Goal: Navigation & Orientation: Find specific page/section

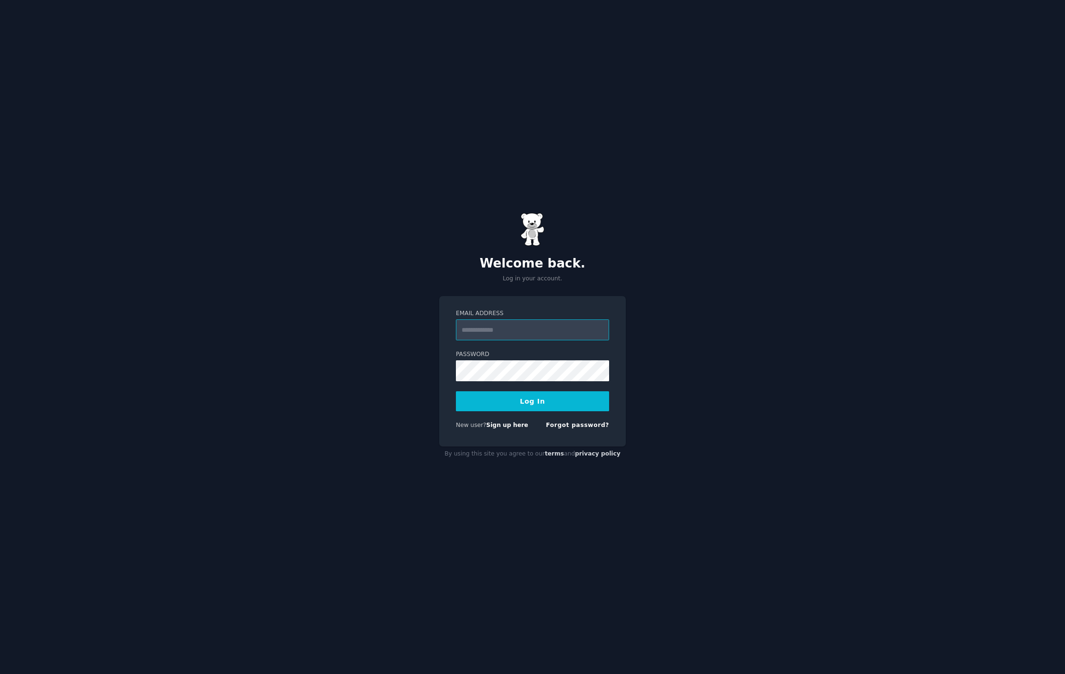
type input "**********"
click at [456, 391] on button "Log In" at bounding box center [532, 401] width 153 height 20
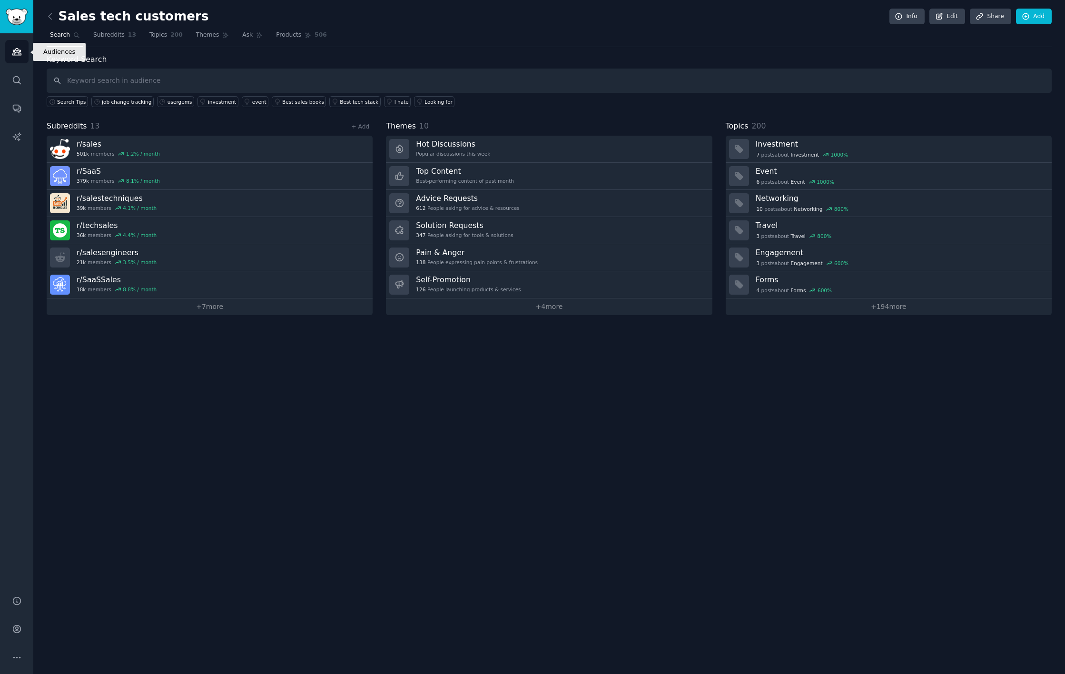
click at [20, 48] on icon "Sidebar" at bounding box center [17, 52] width 10 height 10
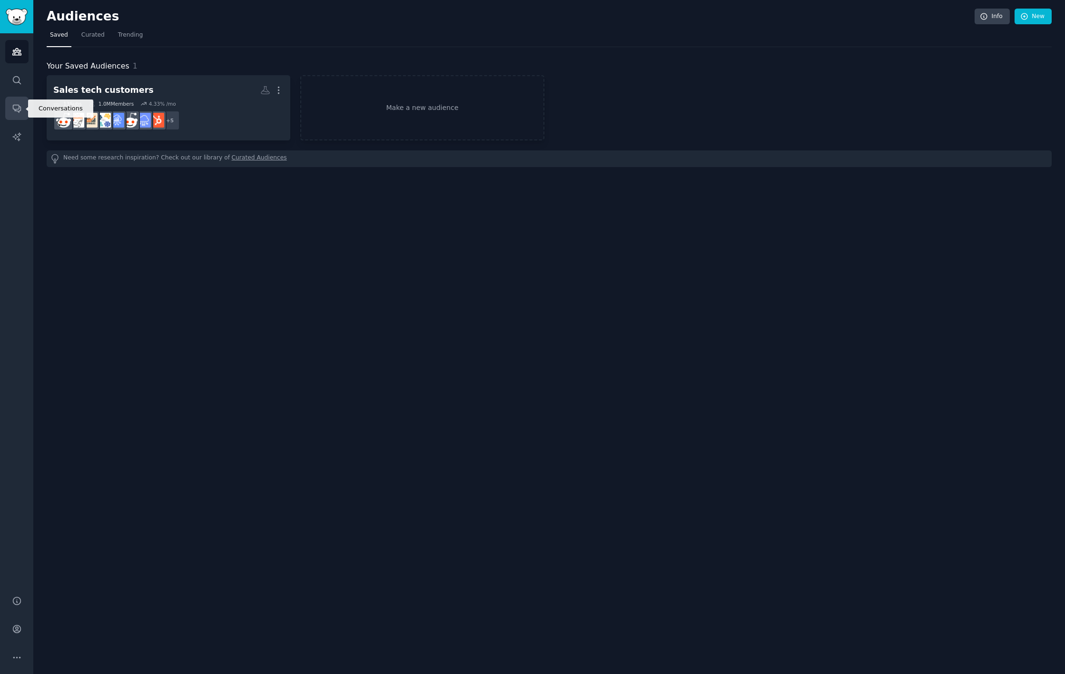
click at [17, 119] on link "Conversations" at bounding box center [16, 108] width 23 height 23
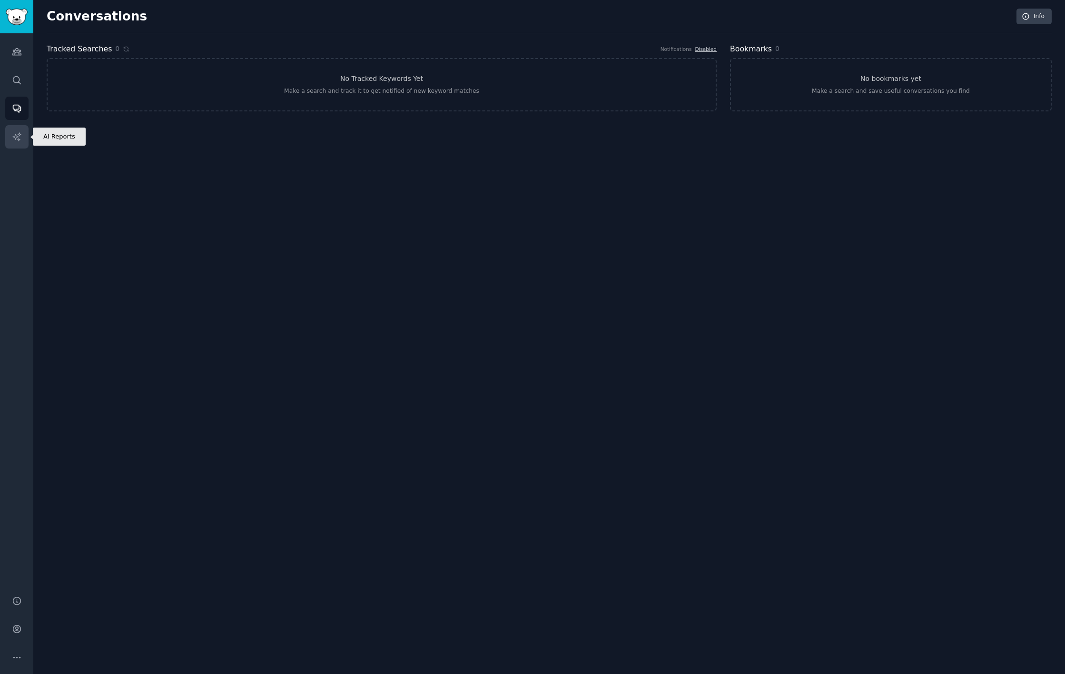
click at [20, 137] on icon "Sidebar" at bounding box center [17, 137] width 10 height 10
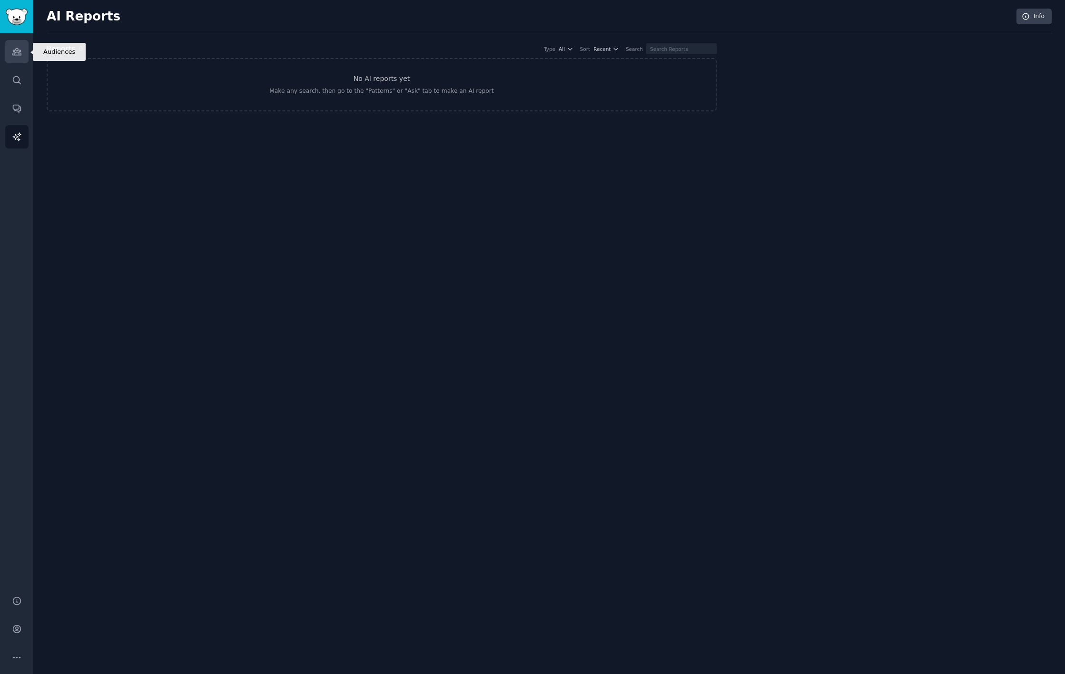
click at [18, 58] on link "Audiences" at bounding box center [16, 51] width 23 height 23
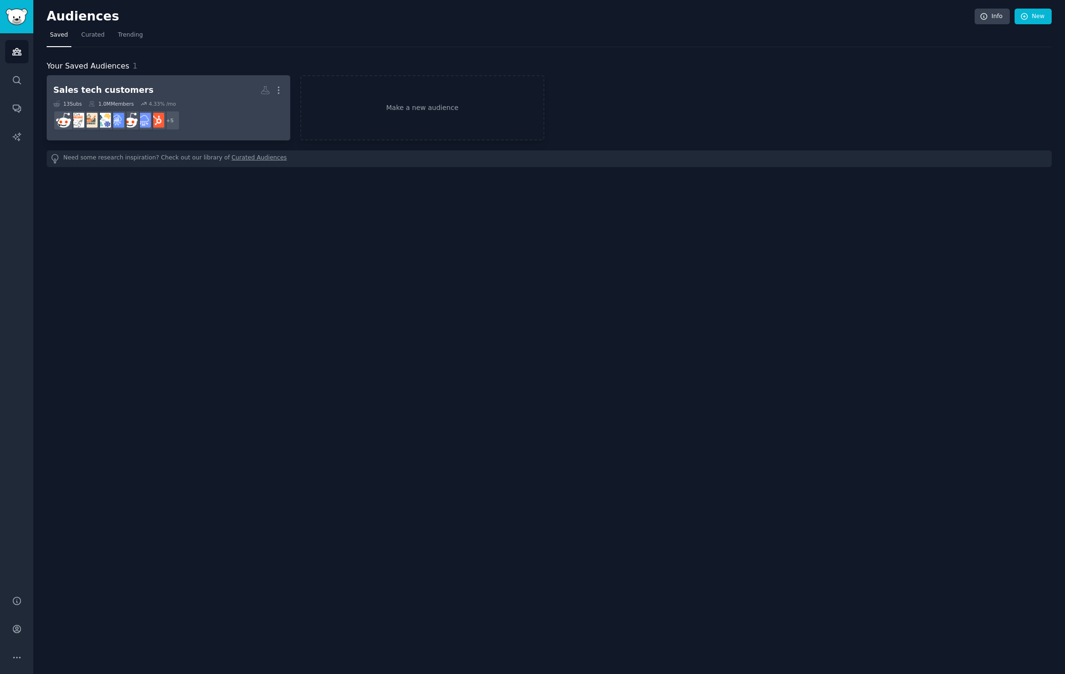
click at [118, 94] on div "Sales tech customers" at bounding box center [103, 90] width 100 height 12
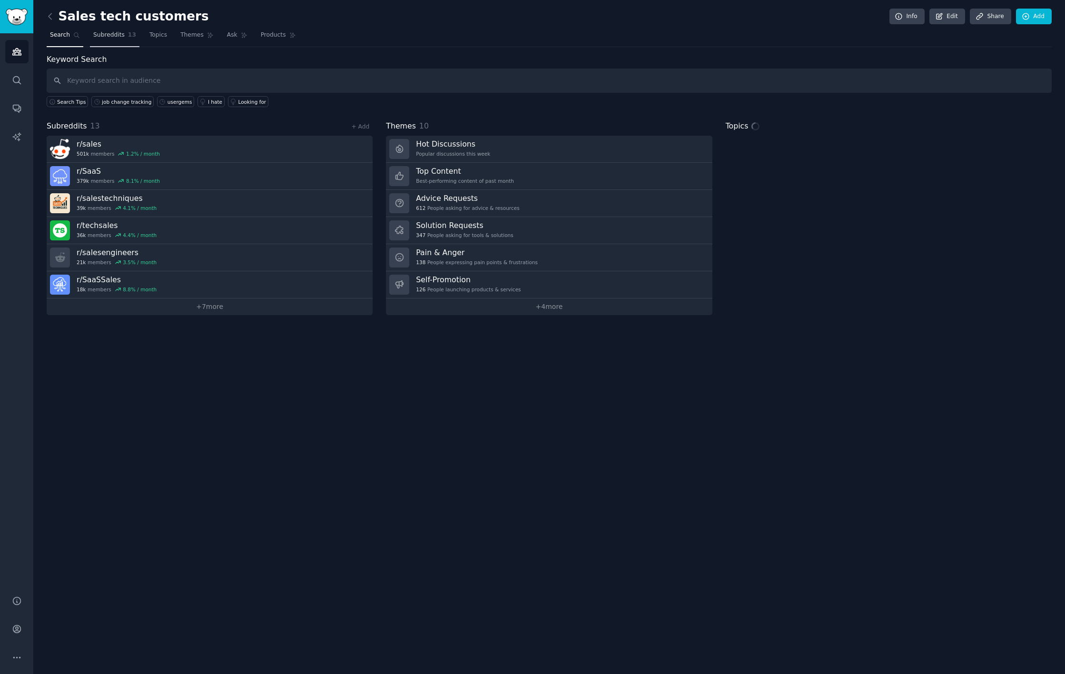
click at [122, 40] on link "Subreddits 13" at bounding box center [114, 38] width 49 height 20
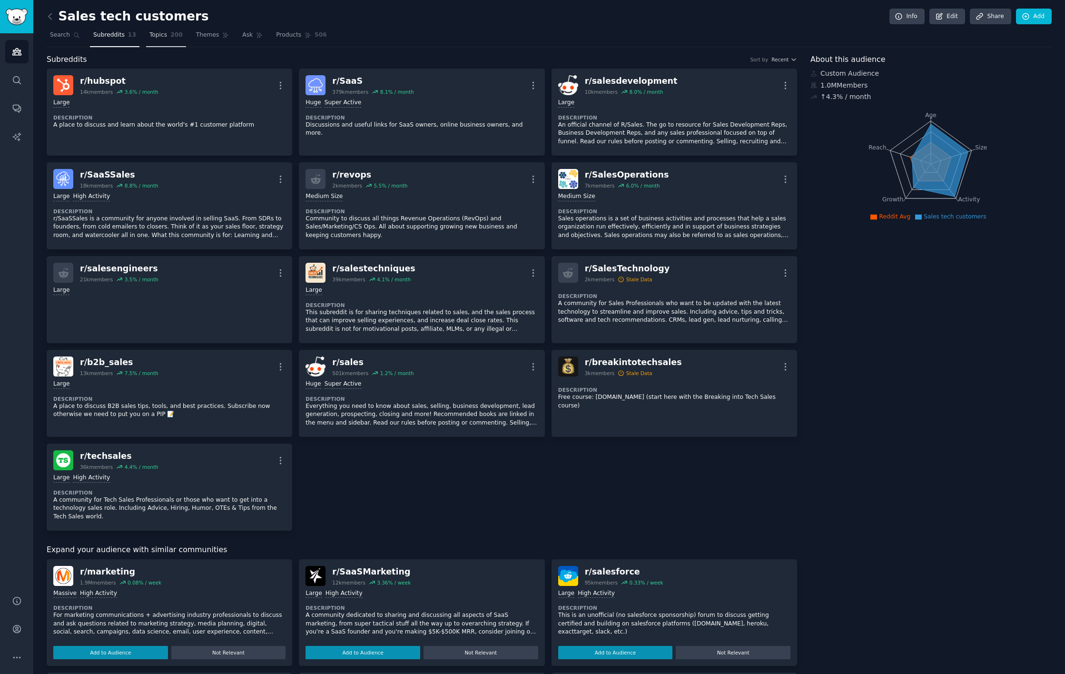
click at [163, 39] on span "Topics" at bounding box center [158, 35] width 18 height 9
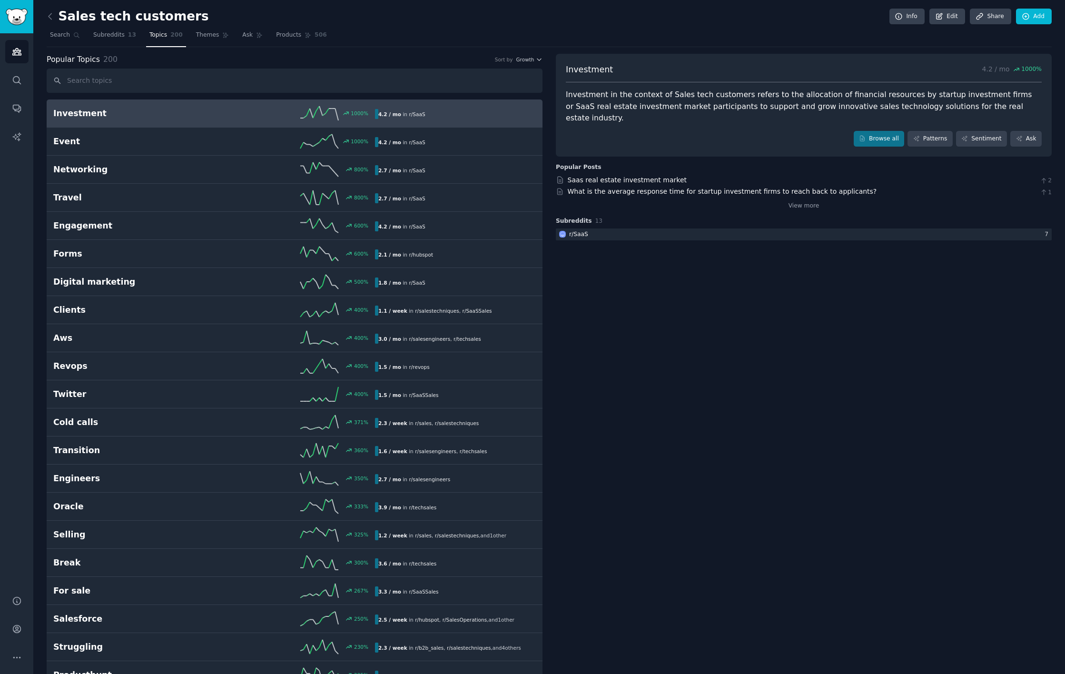
click at [88, 39] on nav "Search Subreddits 13 Topics 200 Themes Ask Products 506" at bounding box center [549, 38] width 1005 height 20
click at [93, 39] on span "Subreddits" at bounding box center [108, 35] width 31 height 9
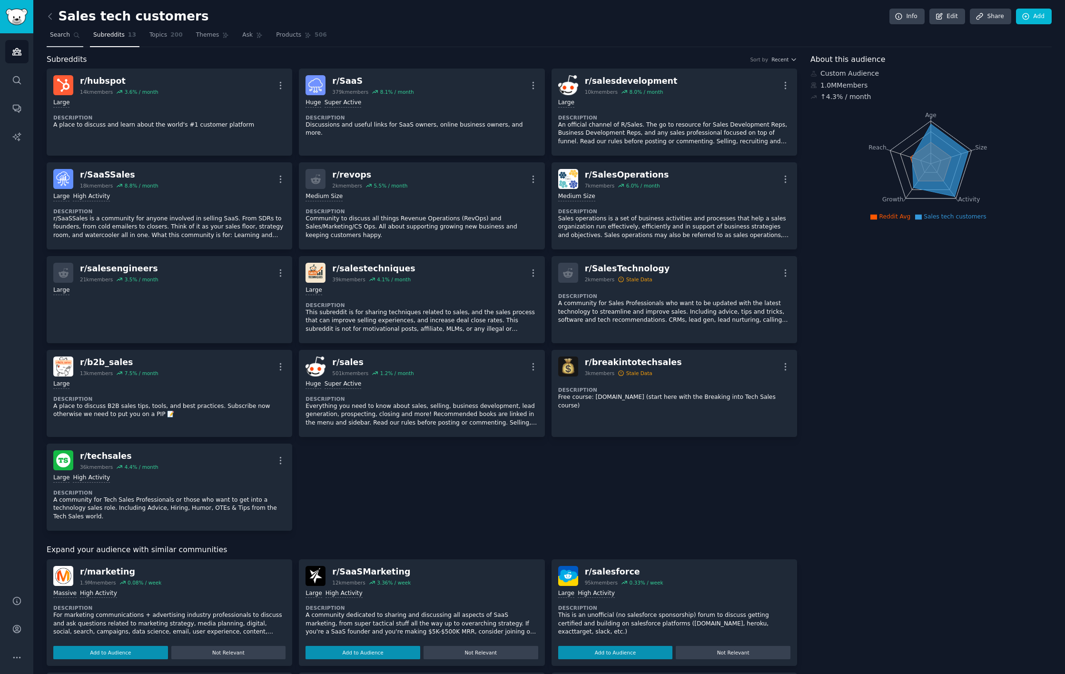
click at [66, 37] on span "Search" at bounding box center [60, 35] width 20 height 9
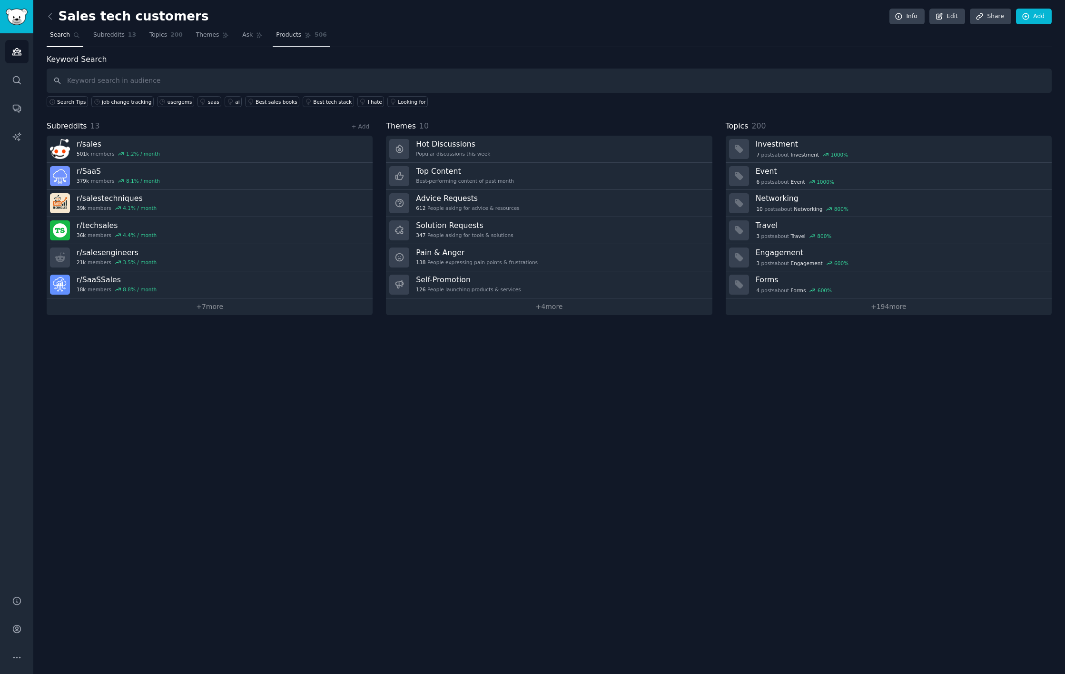
click at [287, 34] on span "Products" at bounding box center [288, 35] width 25 height 9
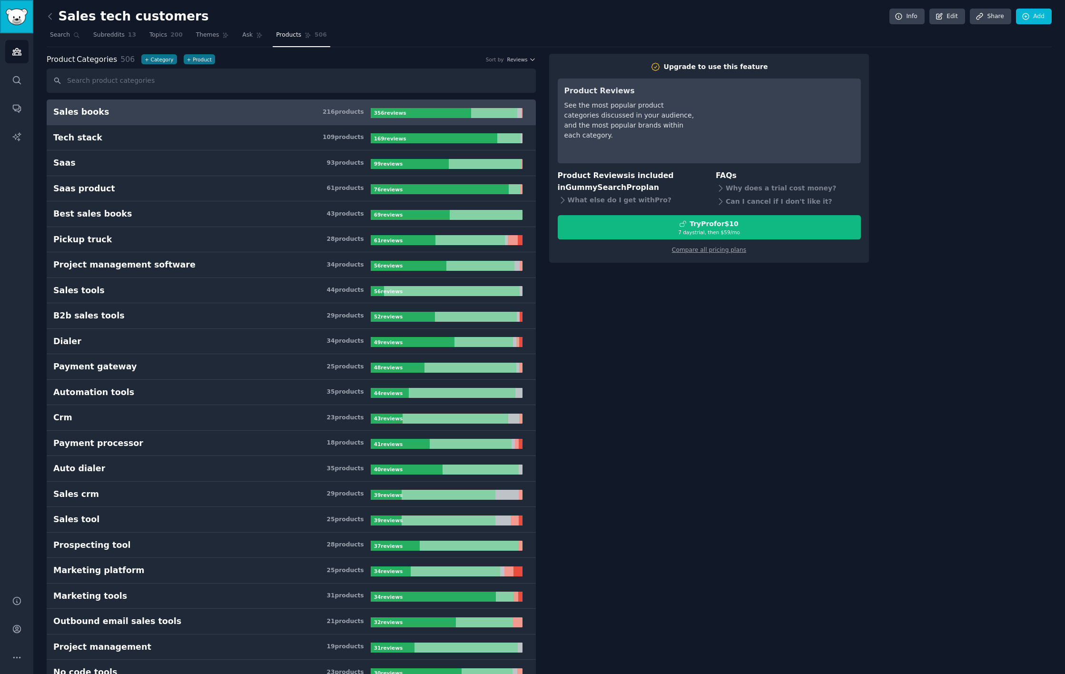
click at [17, 4] on link "Sidebar" at bounding box center [16, 16] width 33 height 33
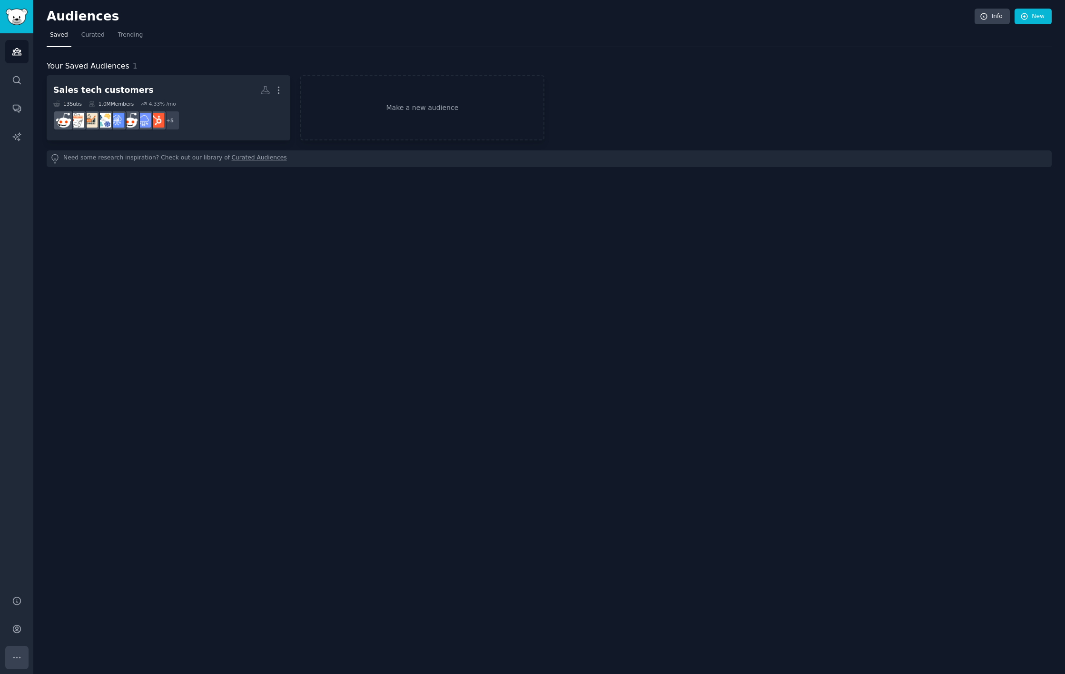
click at [20, 654] on icon "Sidebar" at bounding box center [17, 657] width 10 height 10
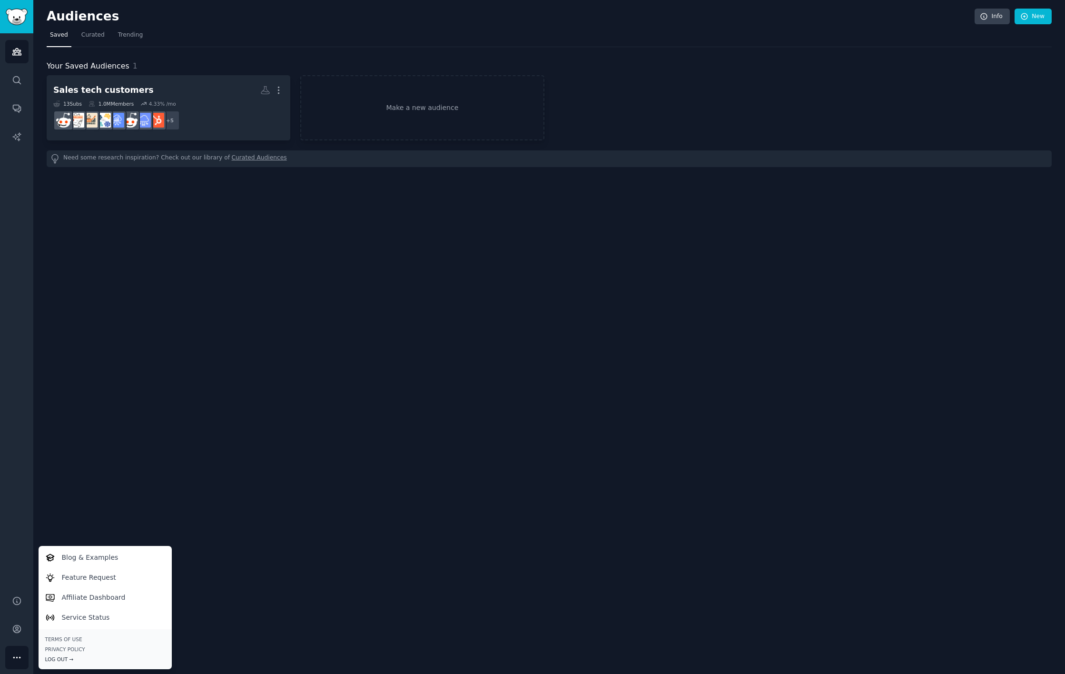
click at [60, 659] on div "Log Out →" at bounding box center [105, 659] width 120 height 7
